Goal: Use online tool/utility: Utilize a website feature to perform a specific function

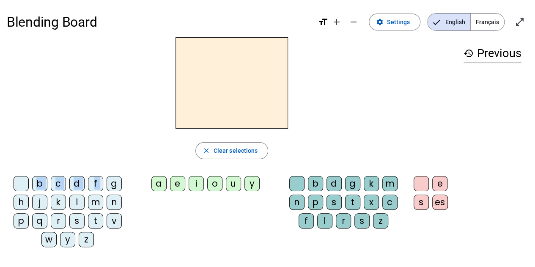
drag, startPoint x: 112, startPoint y: 184, endPoint x: 198, endPoint y: 90, distance: 126.9
click at [203, 88] on div "close Clear selections b c d f g h j k l m n p q r s t v w y z a e i o u y b d …" at bounding box center [232, 145] width 450 height 217
click at [117, 158] on div "close Clear selections" at bounding box center [232, 150] width 450 height 17
click at [117, 184] on div "g" at bounding box center [114, 183] width 15 height 15
click at [175, 180] on div "e" at bounding box center [177, 183] width 15 height 15
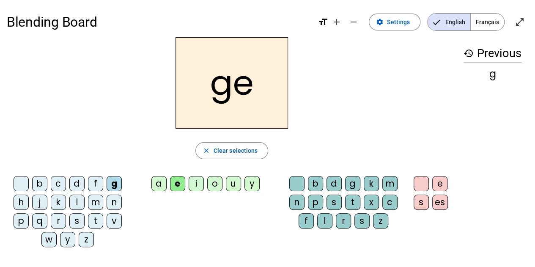
click at [312, 180] on div "b" at bounding box center [315, 183] width 15 height 15
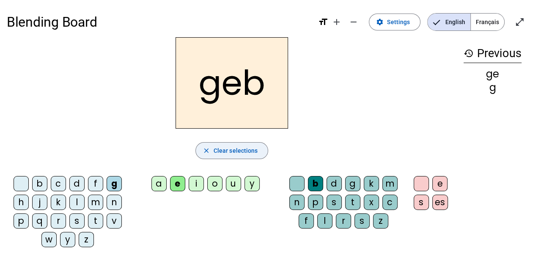
click at [230, 154] on span "Clear selections" at bounding box center [236, 150] width 44 height 10
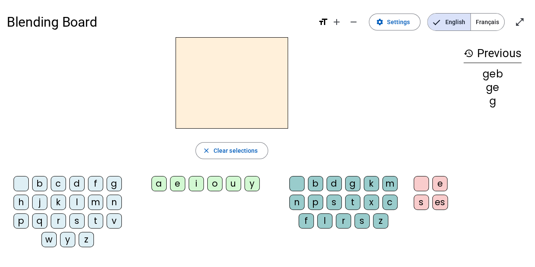
click at [78, 219] on div "s" at bounding box center [76, 220] width 15 height 15
click at [210, 183] on div "o" at bounding box center [214, 183] width 15 height 15
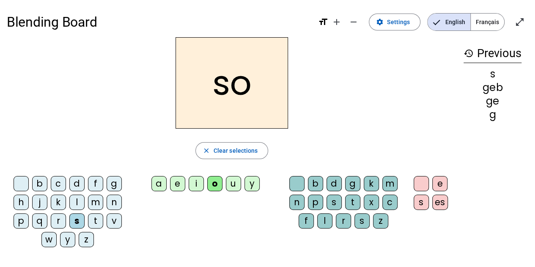
click at [335, 185] on div "d" at bounding box center [333, 183] width 15 height 15
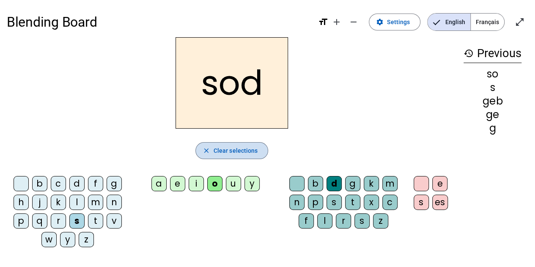
click at [223, 154] on span "Clear selections" at bounding box center [236, 150] width 44 height 10
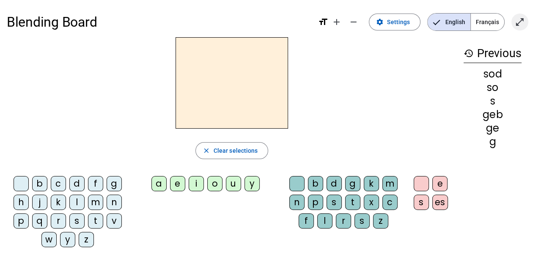
click at [520, 23] on mat-icon "open_in_full" at bounding box center [520, 22] width 10 height 10
click at [487, 17] on span "Français" at bounding box center [487, 22] width 33 height 17
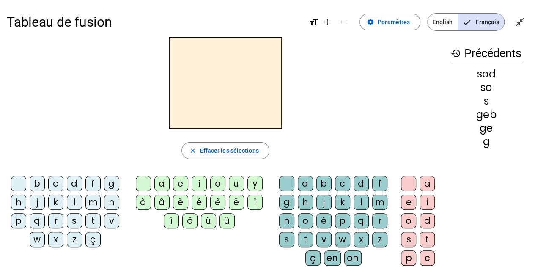
click at [480, 76] on div "sod" at bounding box center [486, 74] width 71 height 10
click at [485, 110] on div "geb" at bounding box center [486, 115] width 71 height 10
drag, startPoint x: 492, startPoint y: 141, endPoint x: 490, endPoint y: 59, distance: 81.6
click at [471, 70] on div "sod so s geb ge g" at bounding box center [486, 108] width 71 height 78
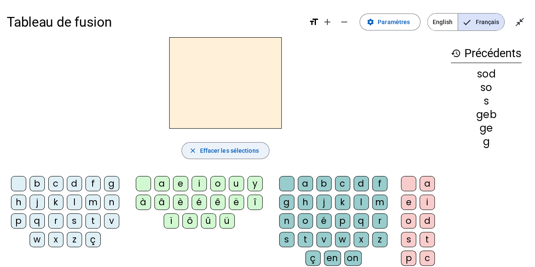
click at [247, 146] on span "Effacer les sélections" at bounding box center [229, 150] width 59 height 10
click at [247, 147] on span "Effacer les sélections" at bounding box center [229, 150] width 59 height 10
drag, startPoint x: 347, startPoint y: 127, endPoint x: 502, endPoint y: 92, distance: 159.2
click at [348, 127] on div at bounding box center [225, 82] width 437 height 91
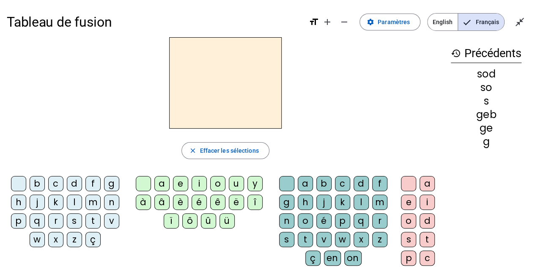
click at [217, 83] on h2 at bounding box center [225, 82] width 112 height 91
click at [108, 186] on div "g" at bounding box center [111, 183] width 15 height 15
click at [178, 183] on div "e" at bounding box center [180, 183] width 15 height 15
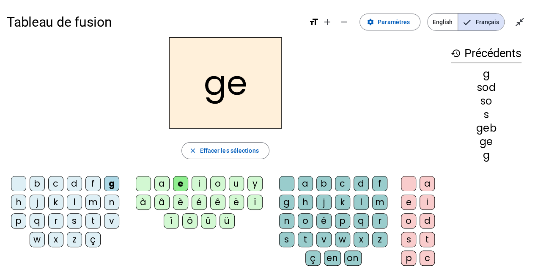
click at [201, 185] on div "i" at bounding box center [199, 183] width 15 height 15
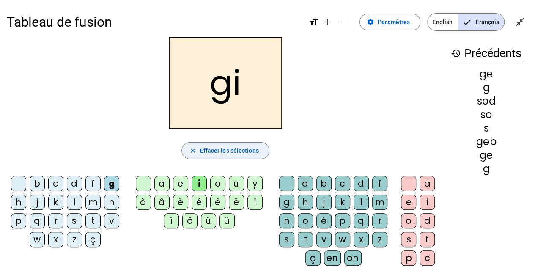
click at [219, 149] on span "Effacer les sélections" at bounding box center [229, 150] width 59 height 10
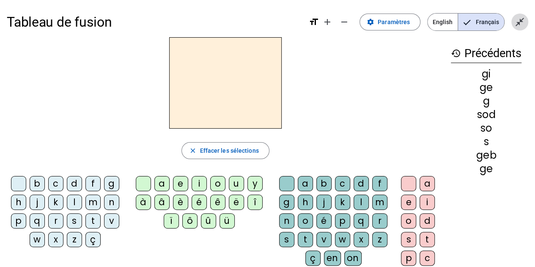
click at [524, 23] on mat-icon "close_fullscreen" at bounding box center [520, 22] width 10 height 10
click at [524, 23] on mat-icon "open_in_full" at bounding box center [520, 22] width 10 height 10
click at [395, 23] on span "Paramètres" at bounding box center [394, 22] width 32 height 10
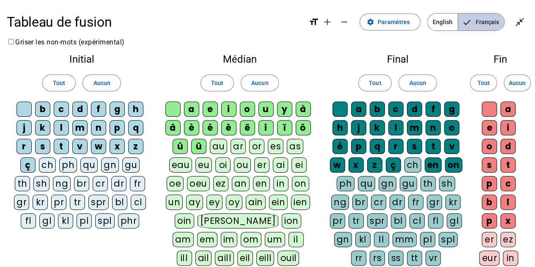
click at [482, 25] on span "Français" at bounding box center [481, 22] width 46 height 17
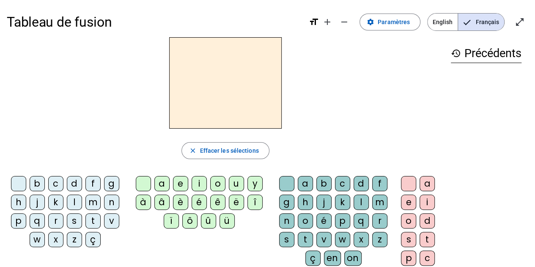
click at [355, 199] on div "l" at bounding box center [361, 202] width 15 height 15
click at [164, 182] on div "a" at bounding box center [161, 183] width 15 height 15
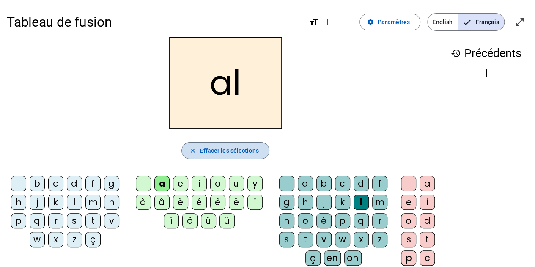
click at [213, 152] on span "Effacer les sélections" at bounding box center [229, 150] width 59 height 10
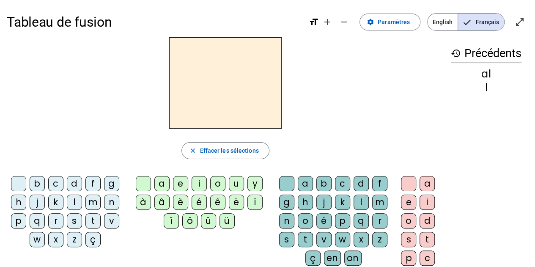
click at [163, 185] on div "a" at bounding box center [161, 183] width 15 height 15
click at [363, 203] on div "l" at bounding box center [361, 202] width 15 height 15
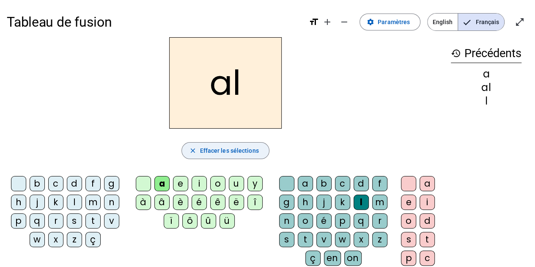
click at [234, 149] on span "Effacer les sélections" at bounding box center [229, 150] width 59 height 10
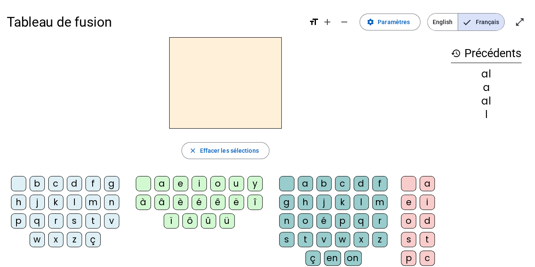
click at [360, 202] on div "l" at bounding box center [361, 202] width 15 height 15
click at [162, 180] on div "a" at bounding box center [161, 183] width 15 height 15
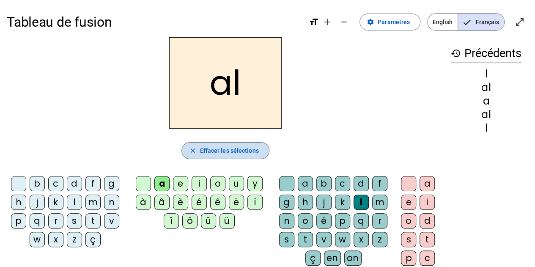
click at [245, 150] on span "Effacer les sélections" at bounding box center [229, 150] width 59 height 10
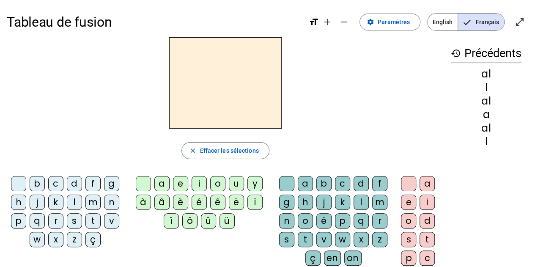
click at [74, 200] on div "l" at bounding box center [74, 202] width 15 height 15
click at [164, 182] on div "a" at bounding box center [161, 183] width 15 height 15
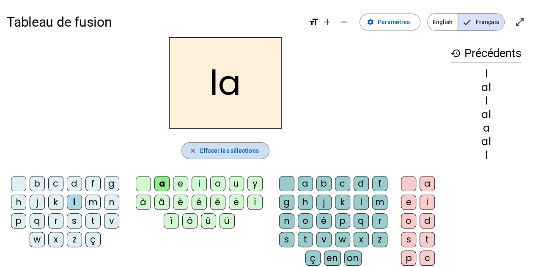
click at [219, 153] on span "Effacer les sélections" at bounding box center [229, 150] width 59 height 10
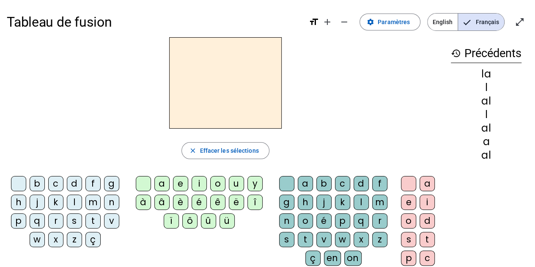
click at [90, 202] on div "m" at bounding box center [92, 202] width 15 height 15
click at [164, 183] on div "a" at bounding box center [161, 183] width 15 height 15
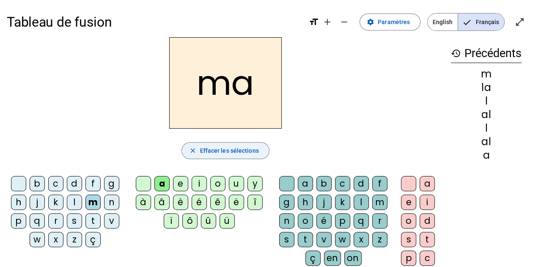
click at [216, 153] on span "Effacer les sélections" at bounding box center [229, 150] width 59 height 10
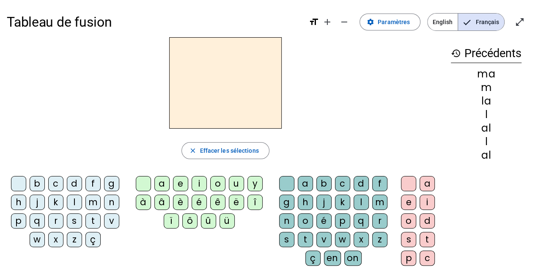
click at [107, 201] on div "n" at bounding box center [111, 202] width 15 height 15
click at [160, 183] on div "a" at bounding box center [161, 183] width 15 height 15
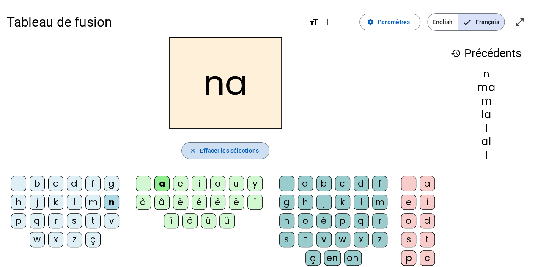
click at [220, 153] on span "Effacer les sélections" at bounding box center [229, 150] width 59 height 10
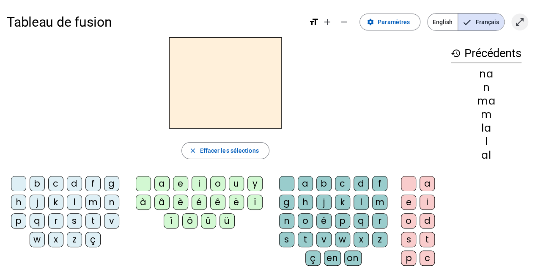
click at [518, 27] on span "Entrer en plein écran" at bounding box center [520, 22] width 20 height 20
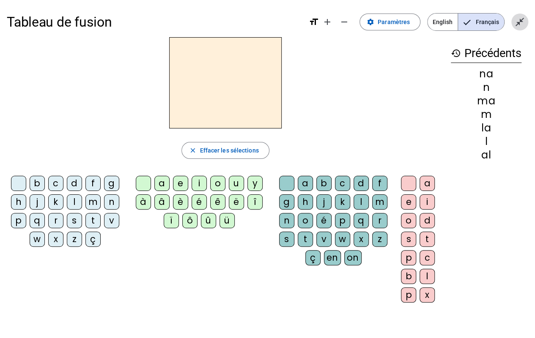
click at [517, 25] on mat-icon "close_fullscreen" at bounding box center [520, 22] width 10 height 10
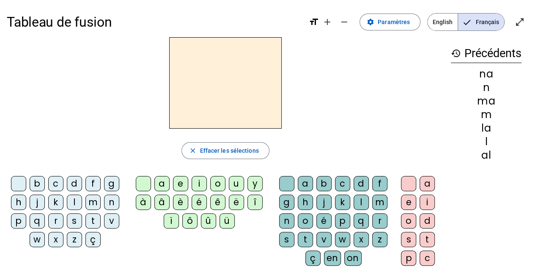
drag, startPoint x: 461, startPoint y: 52, endPoint x: 454, endPoint y: 51, distance: 6.8
click at [458, 51] on h3 "history Précédents" at bounding box center [486, 53] width 71 height 19
click at [398, 19] on span "Paramètres" at bounding box center [394, 22] width 32 height 10
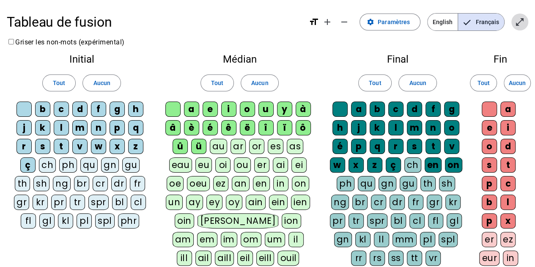
click at [517, 24] on mat-icon "open_in_full" at bounding box center [520, 22] width 10 height 10
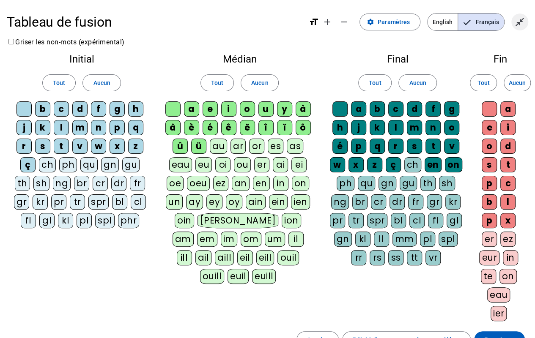
click at [517, 23] on mat-icon "close_fullscreen" at bounding box center [520, 22] width 10 height 10
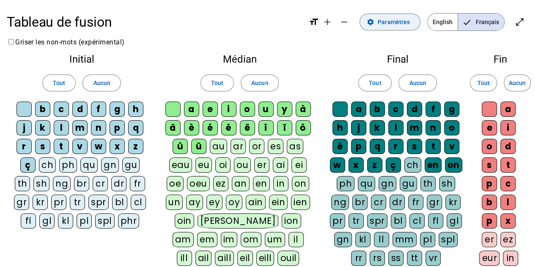
click at [382, 23] on span "Paramètres" at bounding box center [394, 22] width 32 height 10
click at [58, 80] on span "Tout" at bounding box center [59, 83] width 12 height 10
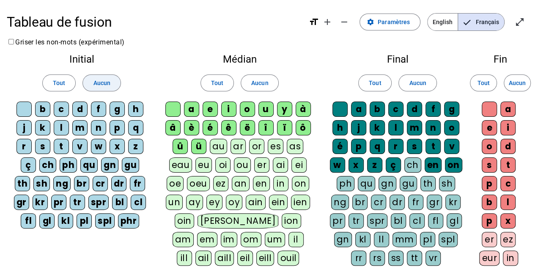
click at [103, 82] on span "Aucun" at bounding box center [101, 83] width 17 height 10
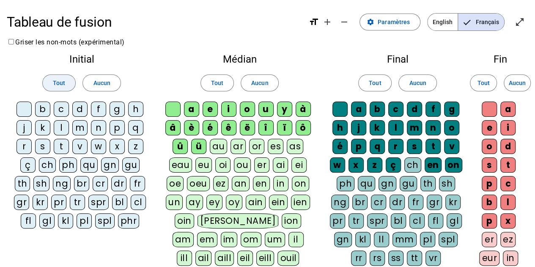
click at [61, 77] on span at bounding box center [59, 83] width 33 height 20
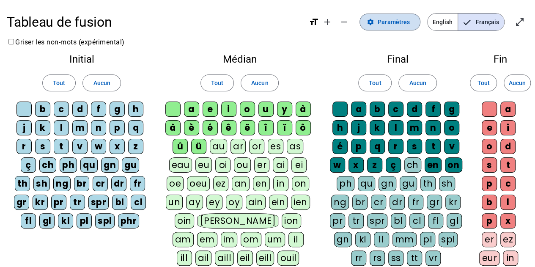
click at [399, 19] on span "Paramètres" at bounding box center [394, 22] width 32 height 10
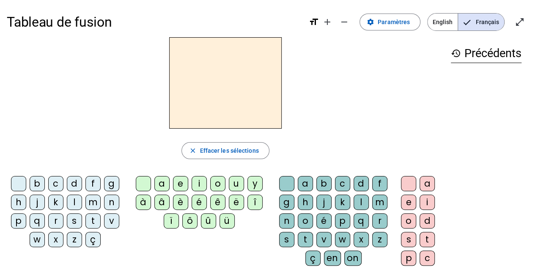
click at [75, 199] on div "l" at bounding box center [74, 202] width 15 height 15
click at [167, 185] on div "a" at bounding box center [161, 183] width 15 height 15
click at [361, 204] on div "l" at bounding box center [361, 202] width 15 height 15
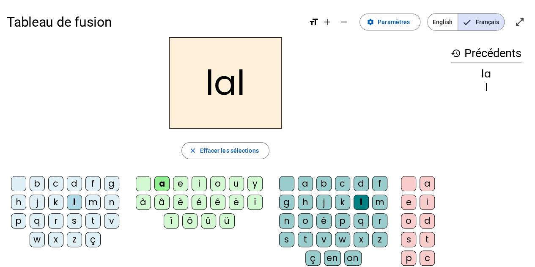
click at [409, 201] on div "e" at bounding box center [408, 202] width 15 height 15
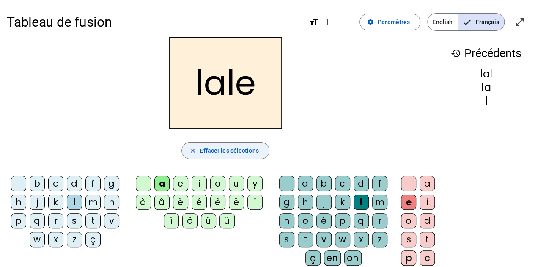
click at [236, 148] on span "Effacer les sélections" at bounding box center [229, 150] width 59 height 10
